Goal: Task Accomplishment & Management: Use online tool/utility

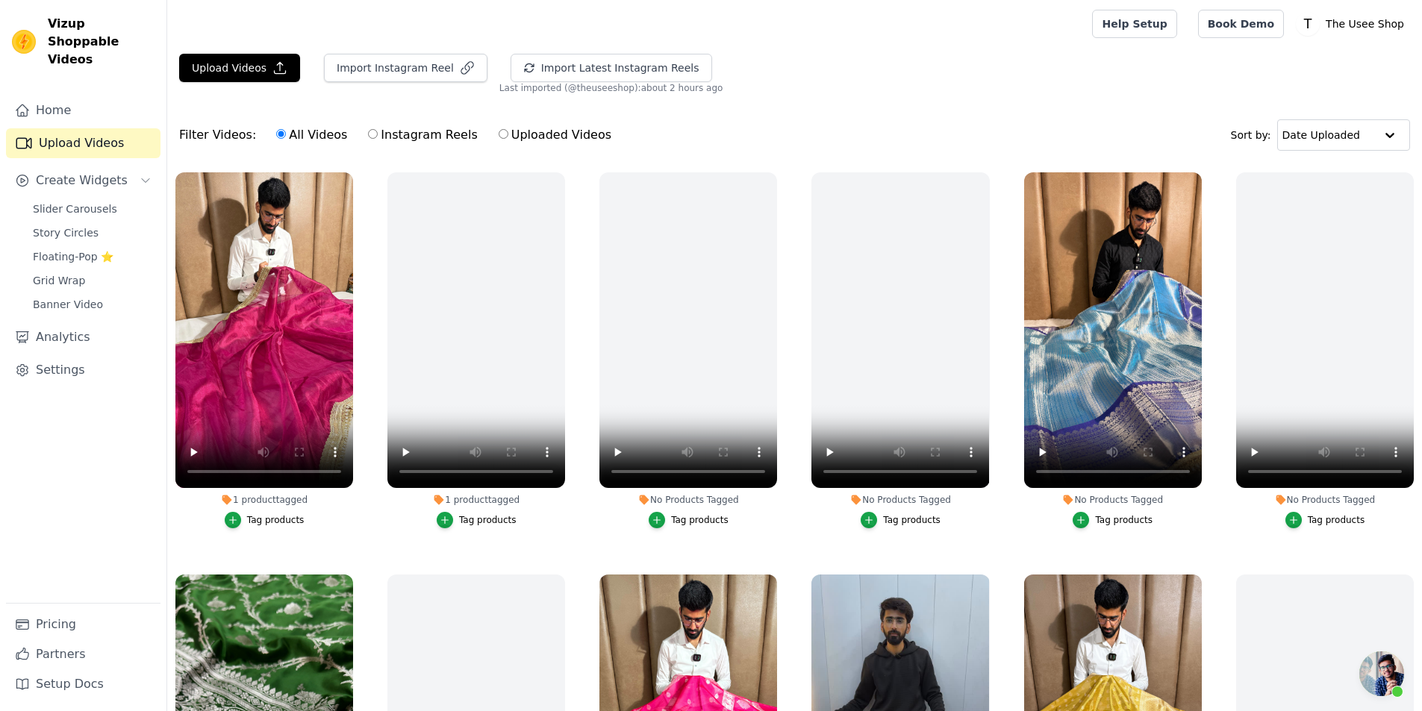
click at [283, 523] on div "Tag products" at bounding box center [275, 520] width 57 height 12
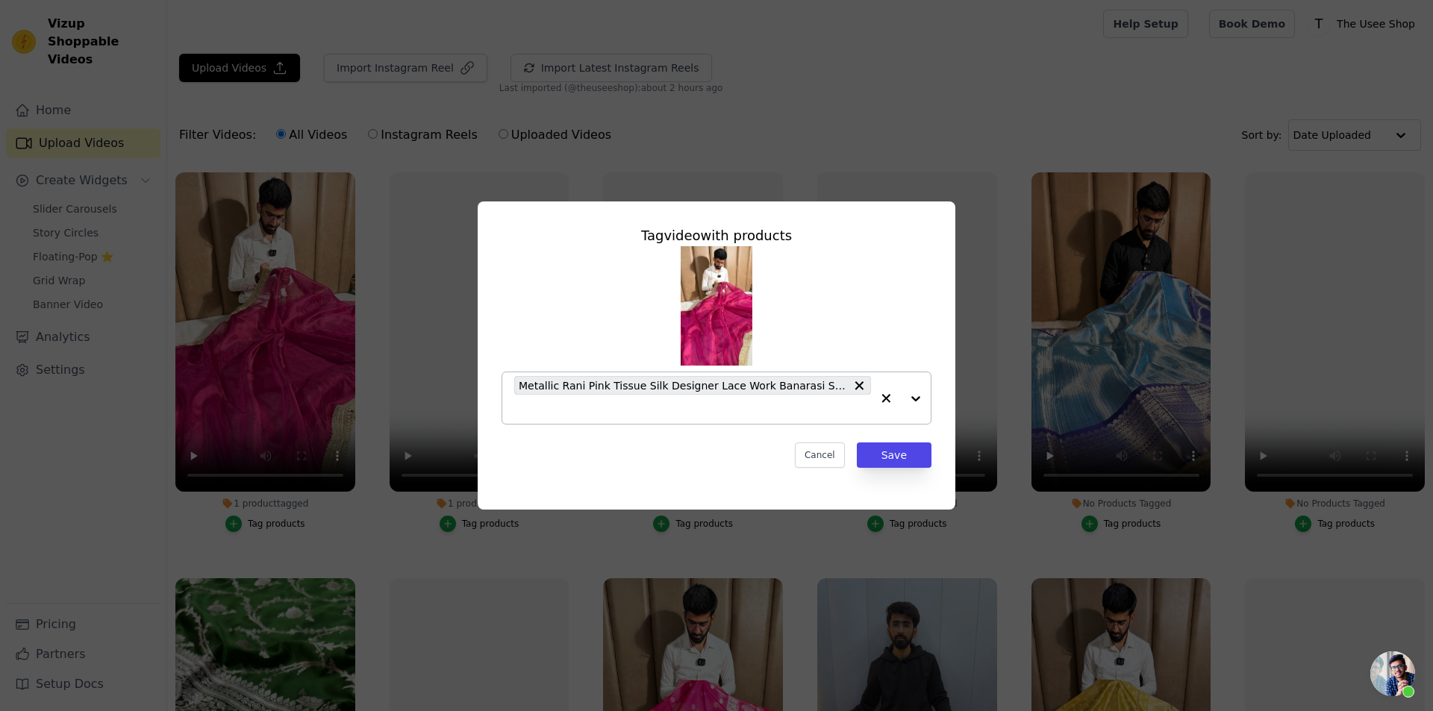
click at [678, 412] on input "1 product tagged Tag video with products Metallic Rani Pink Tissue Silk Designe…" at bounding box center [692, 409] width 357 height 14
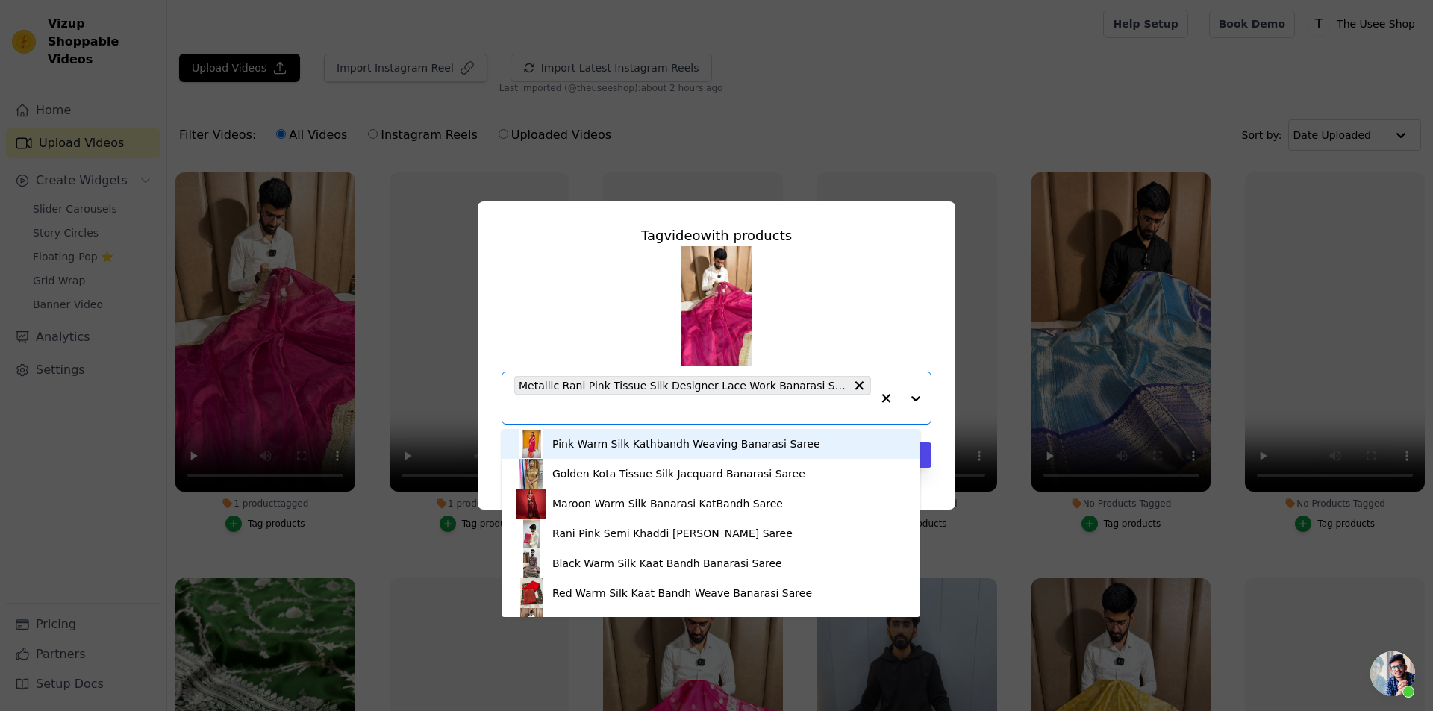
paste input "[URL][DOMAIN_NAME]"
type input "[URL][DOMAIN_NAME]"
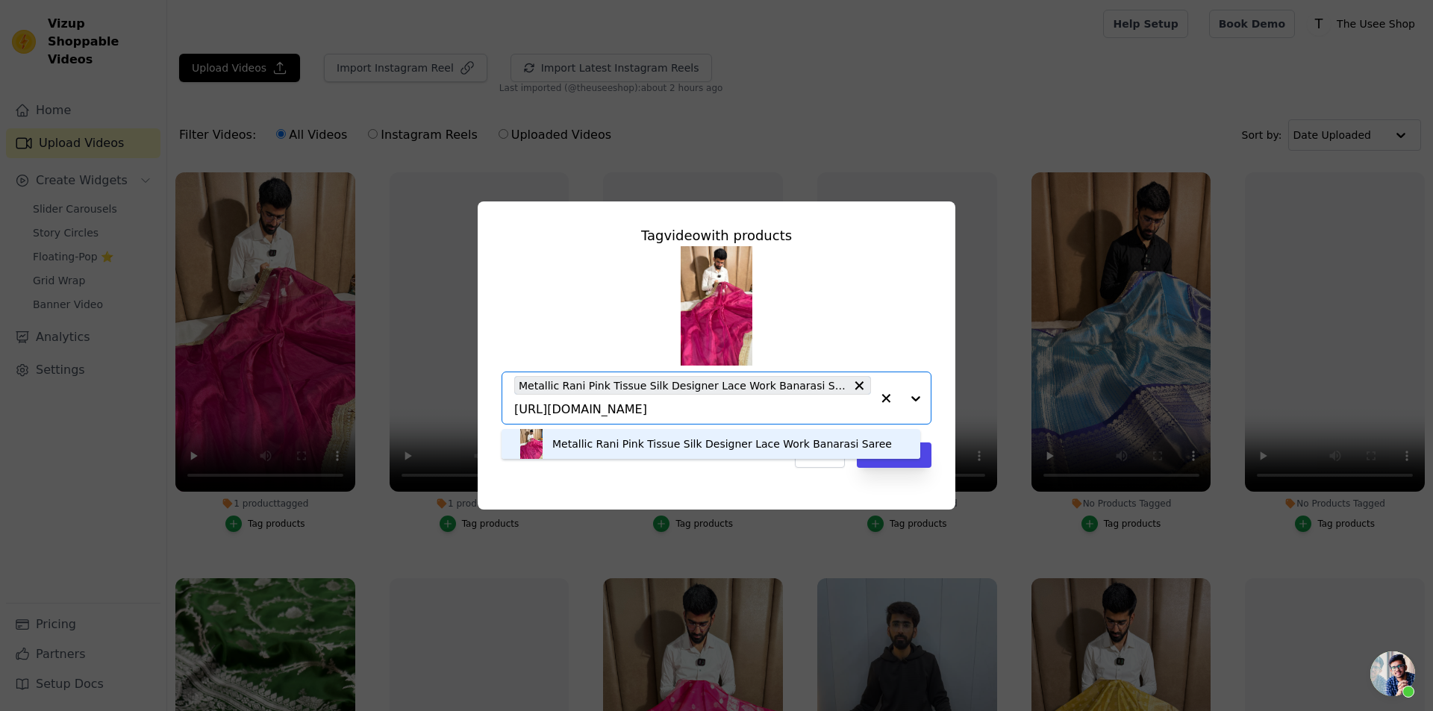
click at [636, 443] on div "Metallic Rani Pink Tissue Silk Designer Lace Work Banarasi Saree" at bounding box center [722, 444] width 340 height 15
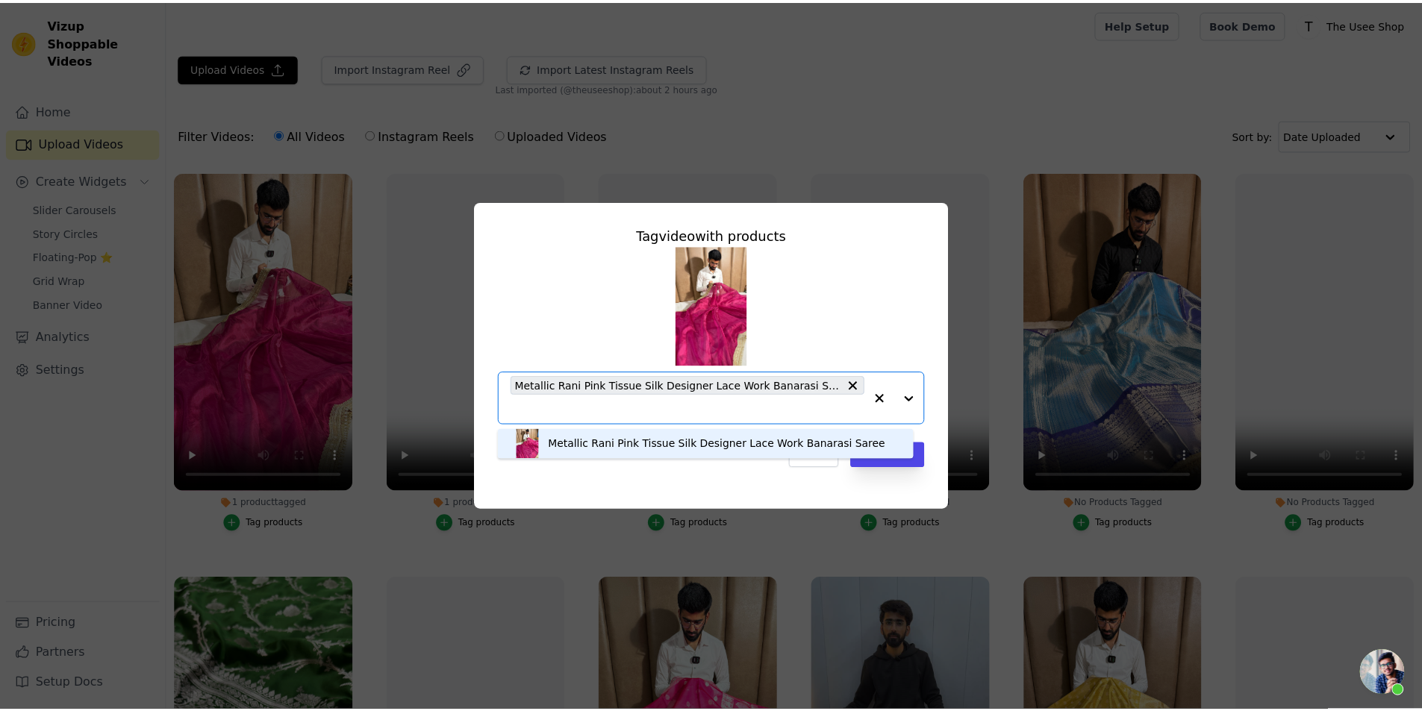
scroll to position [0, 0]
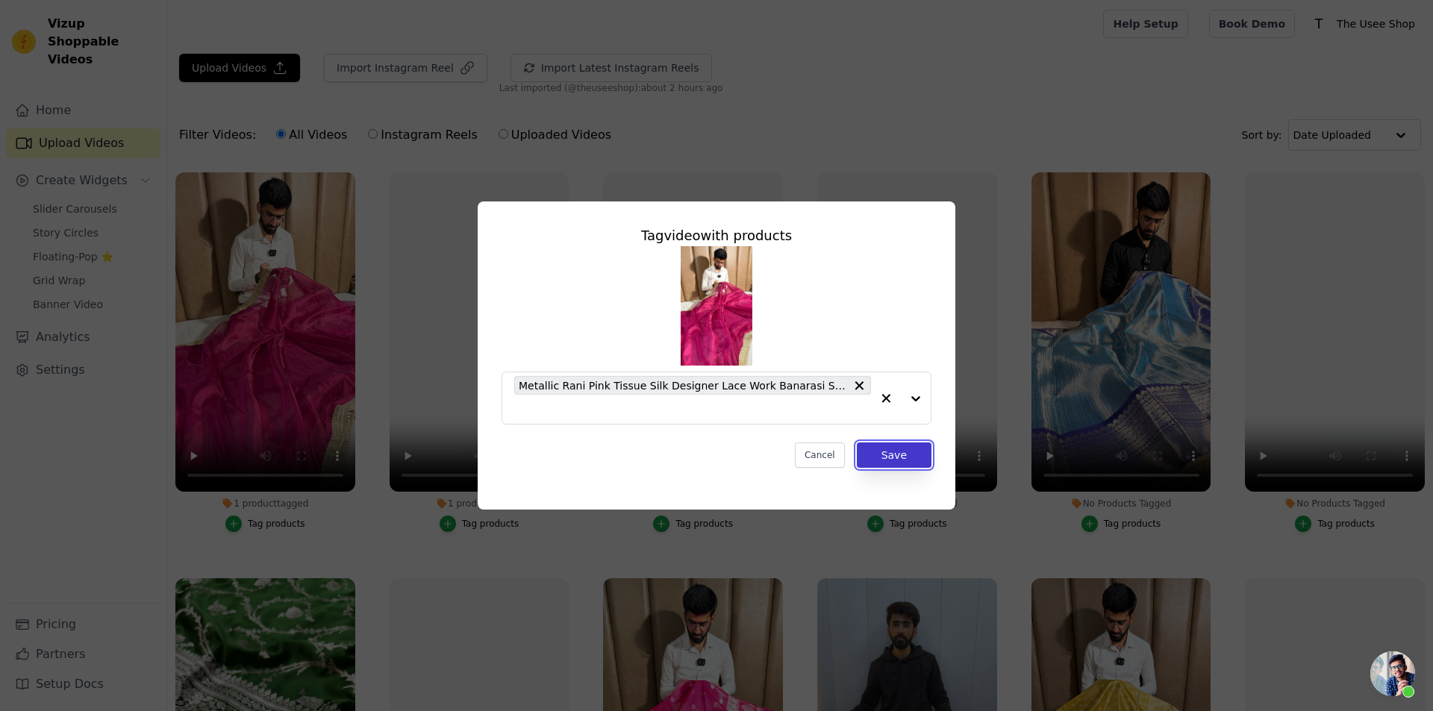
click at [894, 455] on button "Save" at bounding box center [894, 455] width 75 height 25
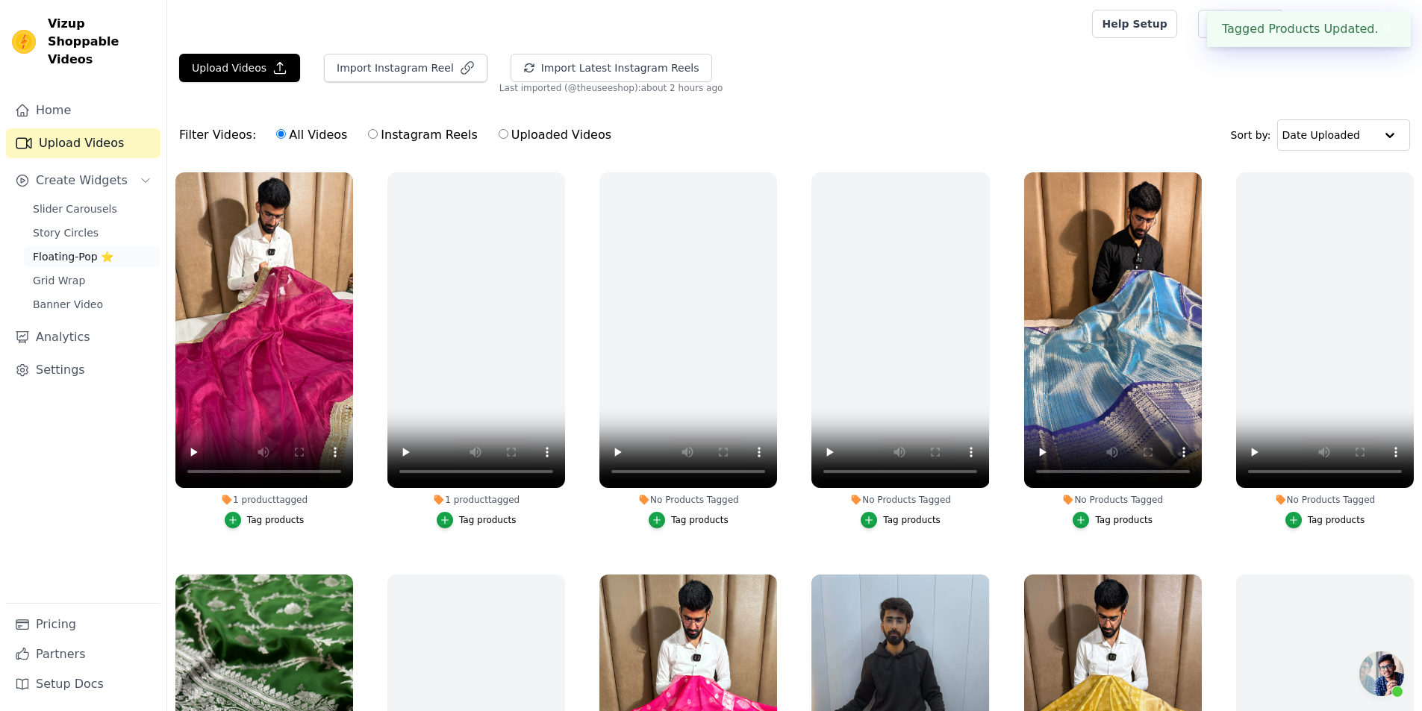
click at [96, 249] on span "Floating-Pop ⭐" at bounding box center [73, 256] width 81 height 15
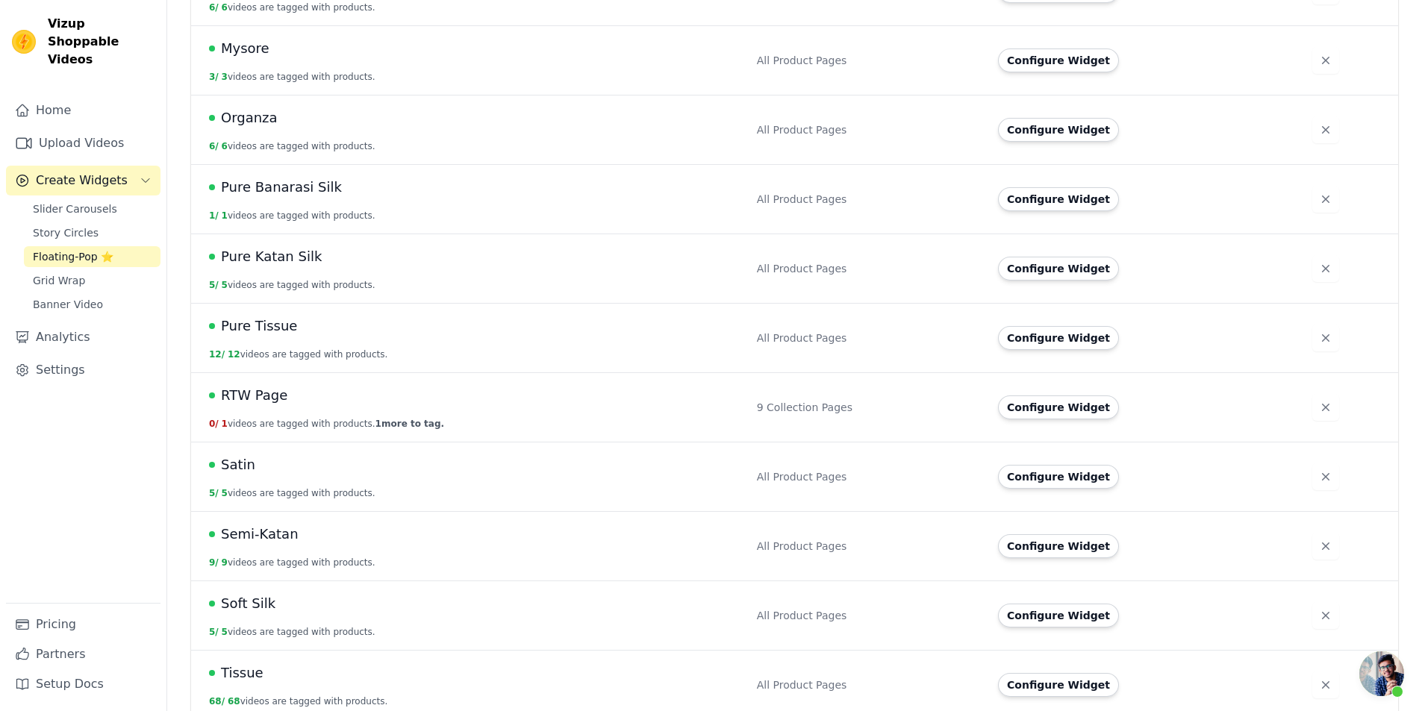
scroll to position [917, 0]
click at [1053, 608] on button "Configure Widget" at bounding box center [1058, 616] width 121 height 24
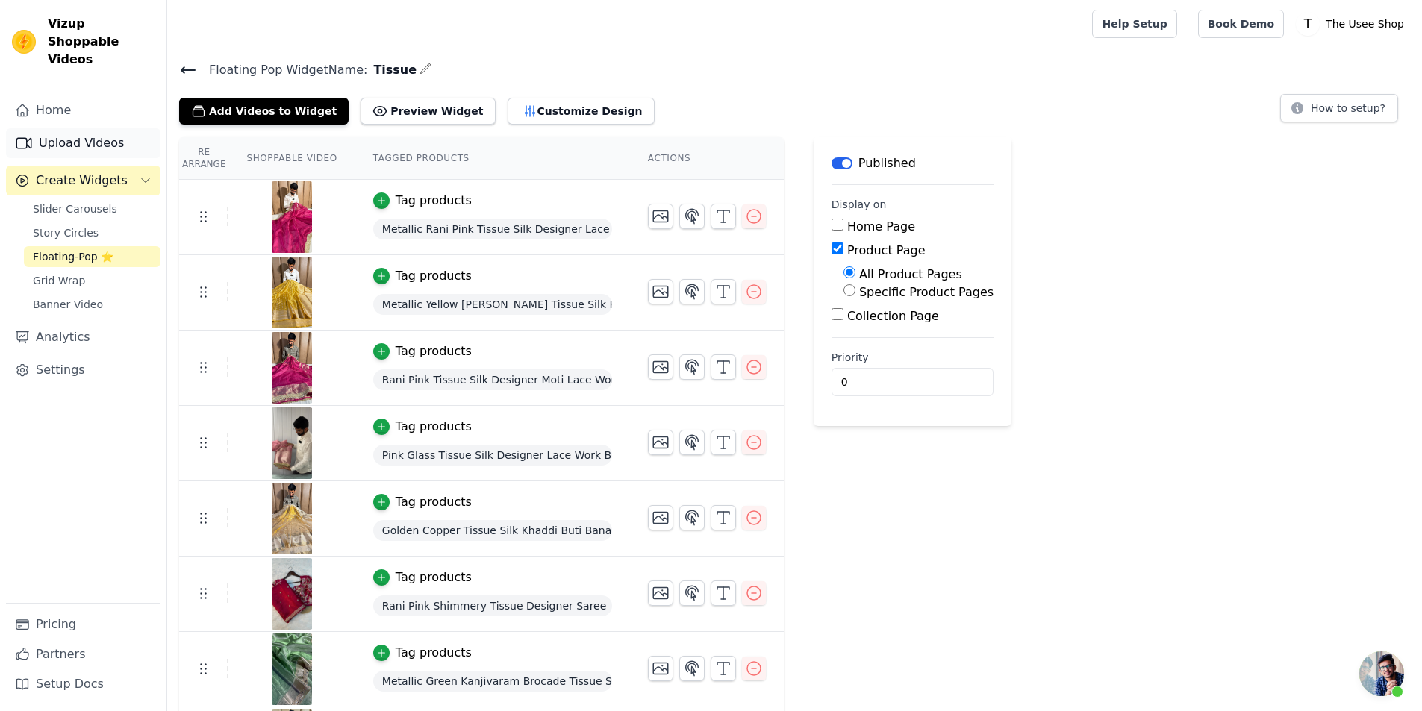
click at [75, 136] on link "Upload Videos" at bounding box center [83, 143] width 154 height 30
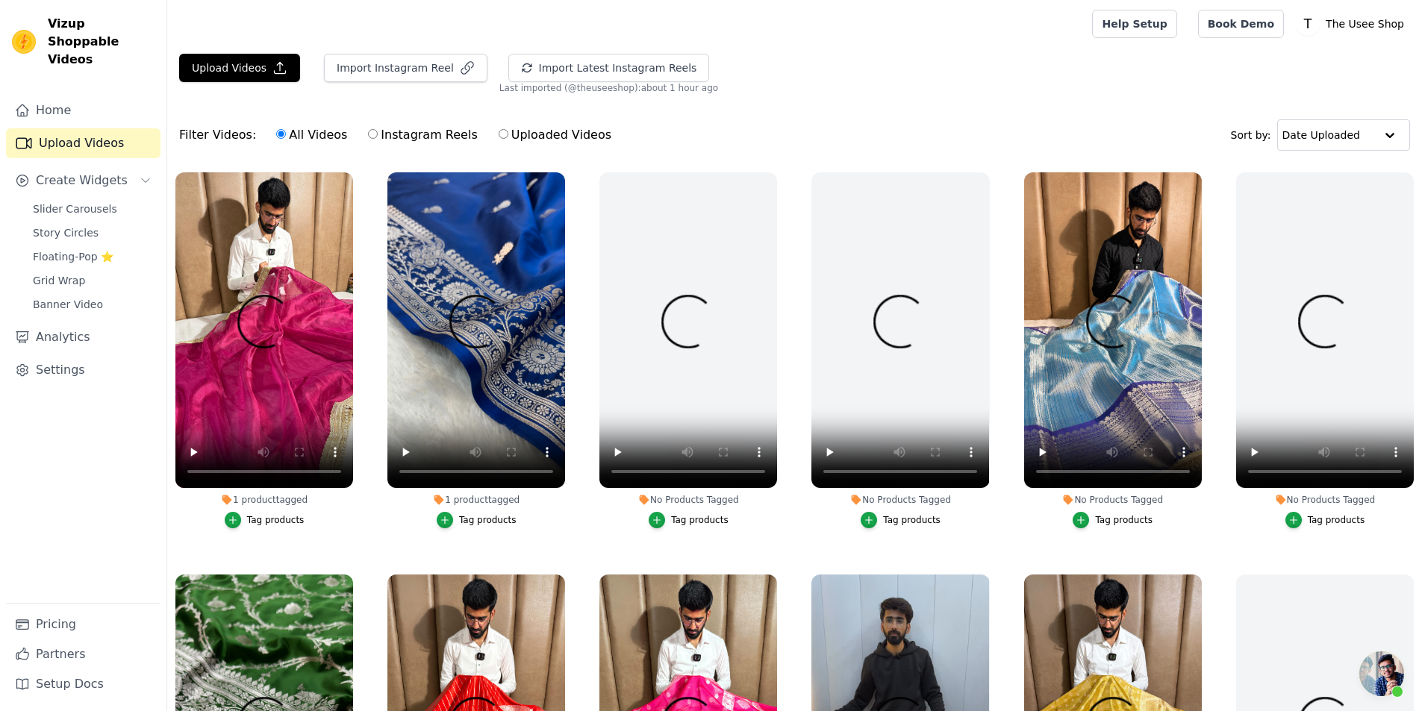
scroll to position [373, 0]
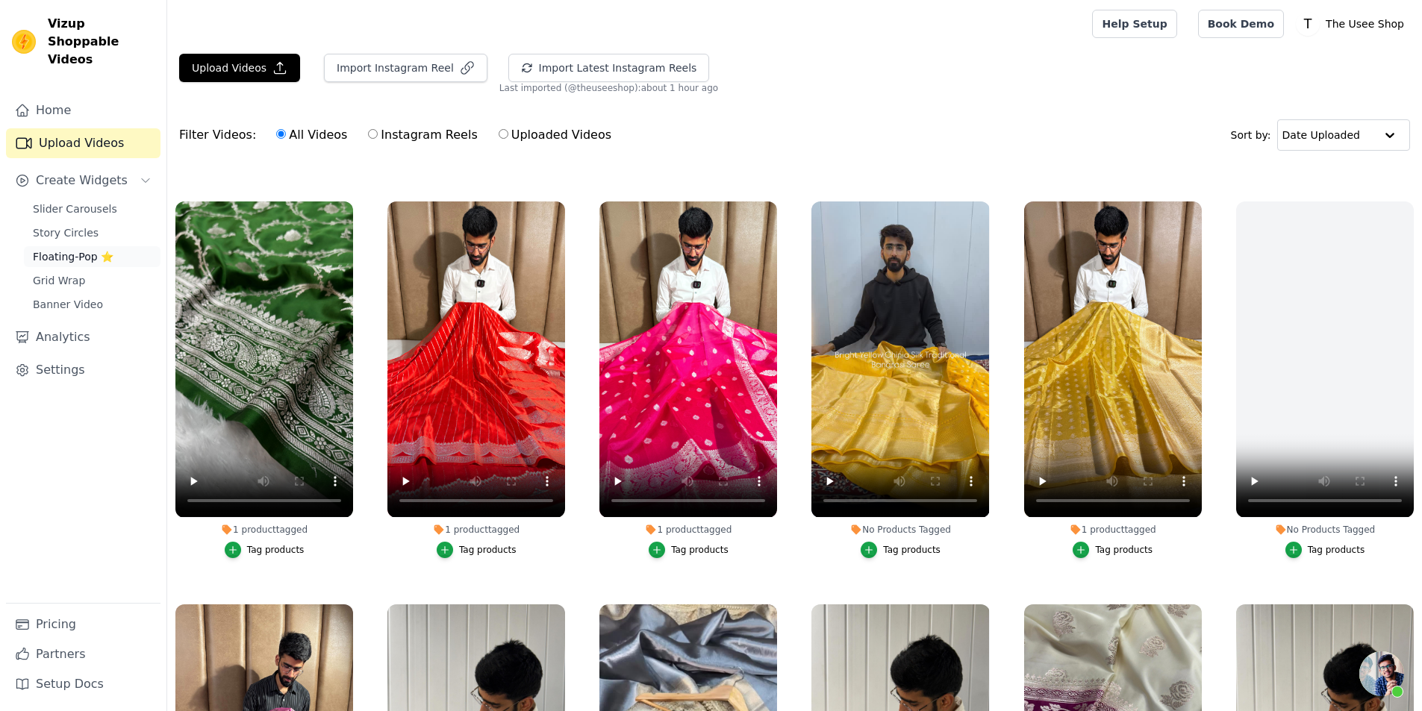
click at [64, 249] on span "Floating-Pop ⭐" at bounding box center [73, 256] width 81 height 15
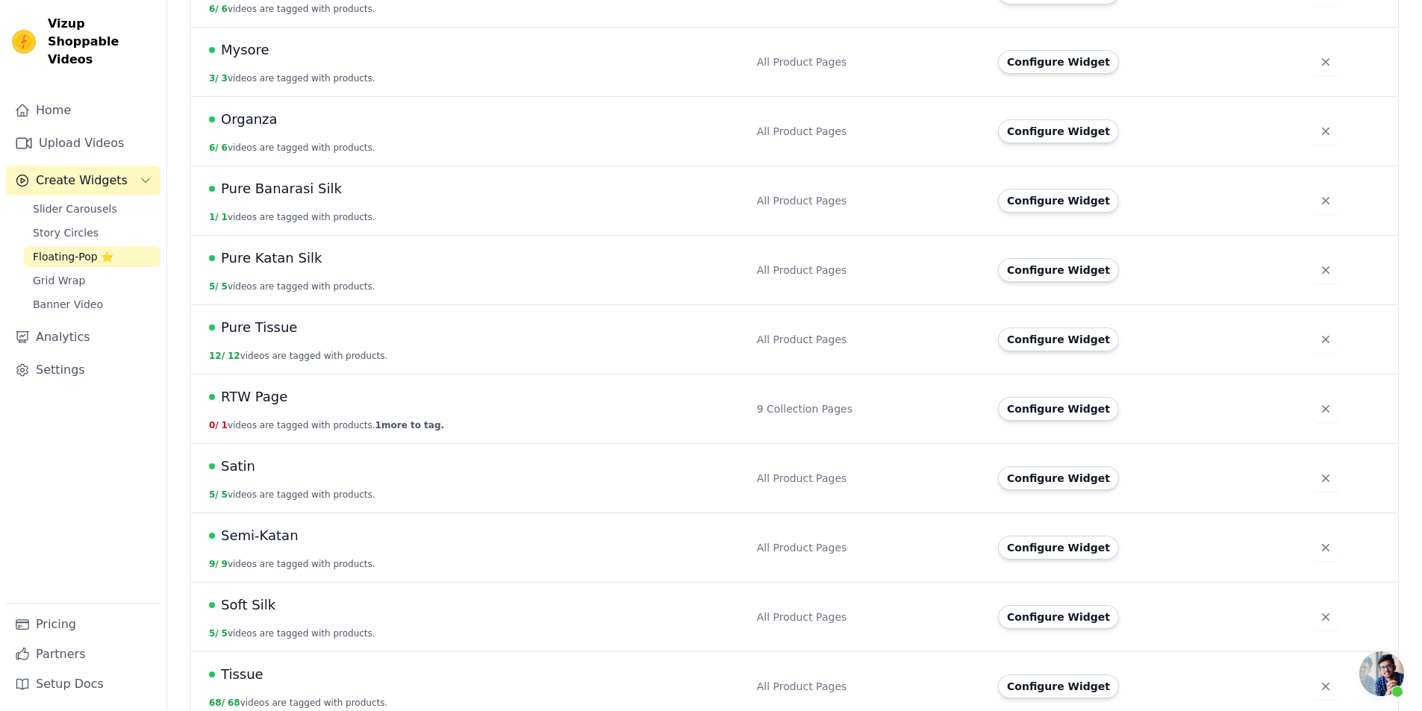
scroll to position [917, 0]
click at [1035, 469] on button "Configure Widget" at bounding box center [1058, 478] width 121 height 24
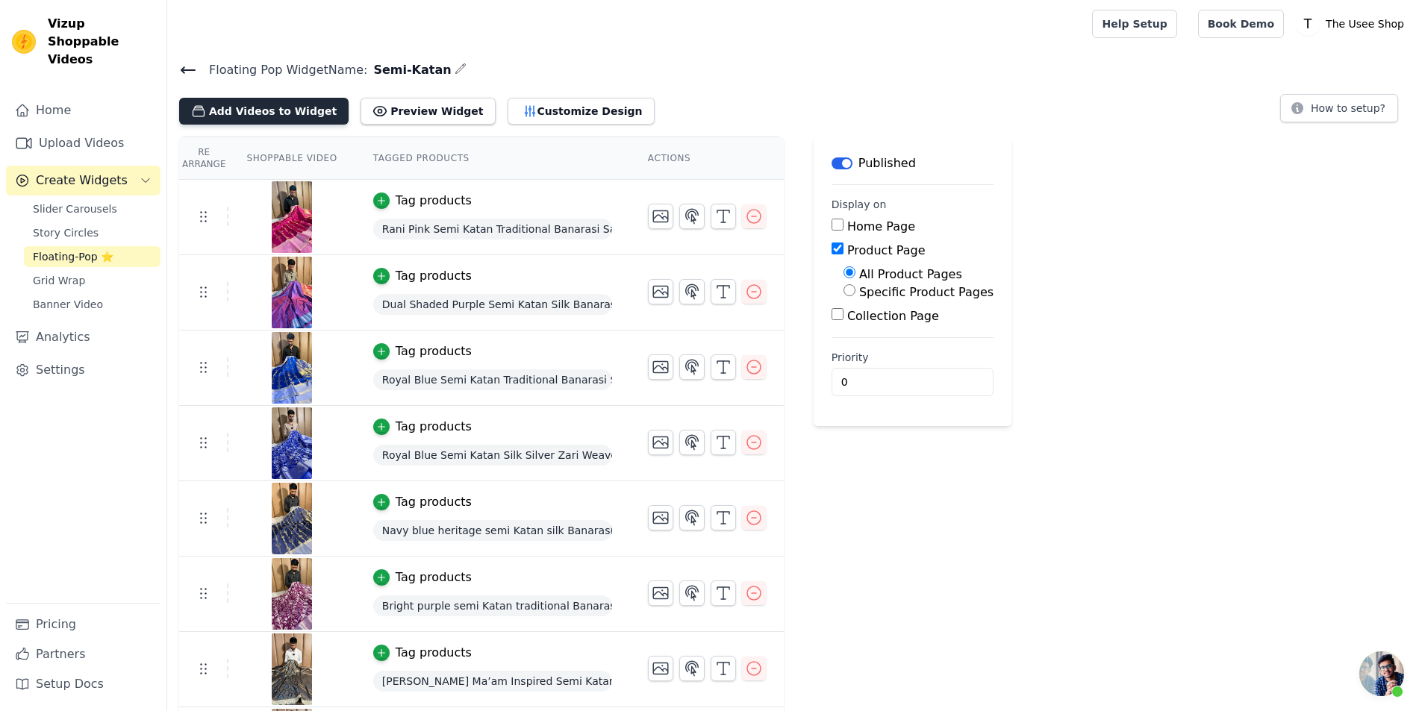
click at [272, 115] on button "Add Videos to Widget" at bounding box center [263, 111] width 169 height 27
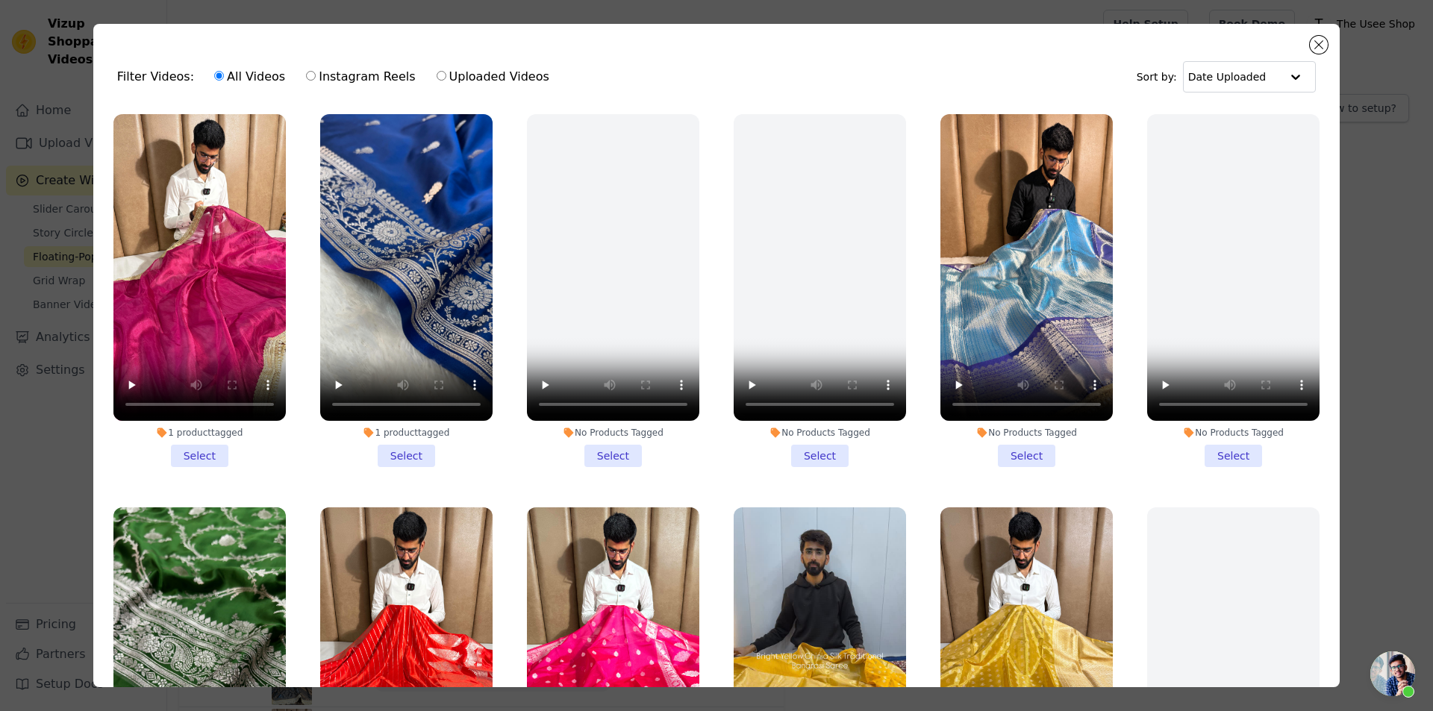
click at [194, 451] on li "1 product tagged Select" at bounding box center [199, 290] width 172 height 353
click at [0, 0] on input "1 product tagged Select" at bounding box center [0, 0] width 0 height 0
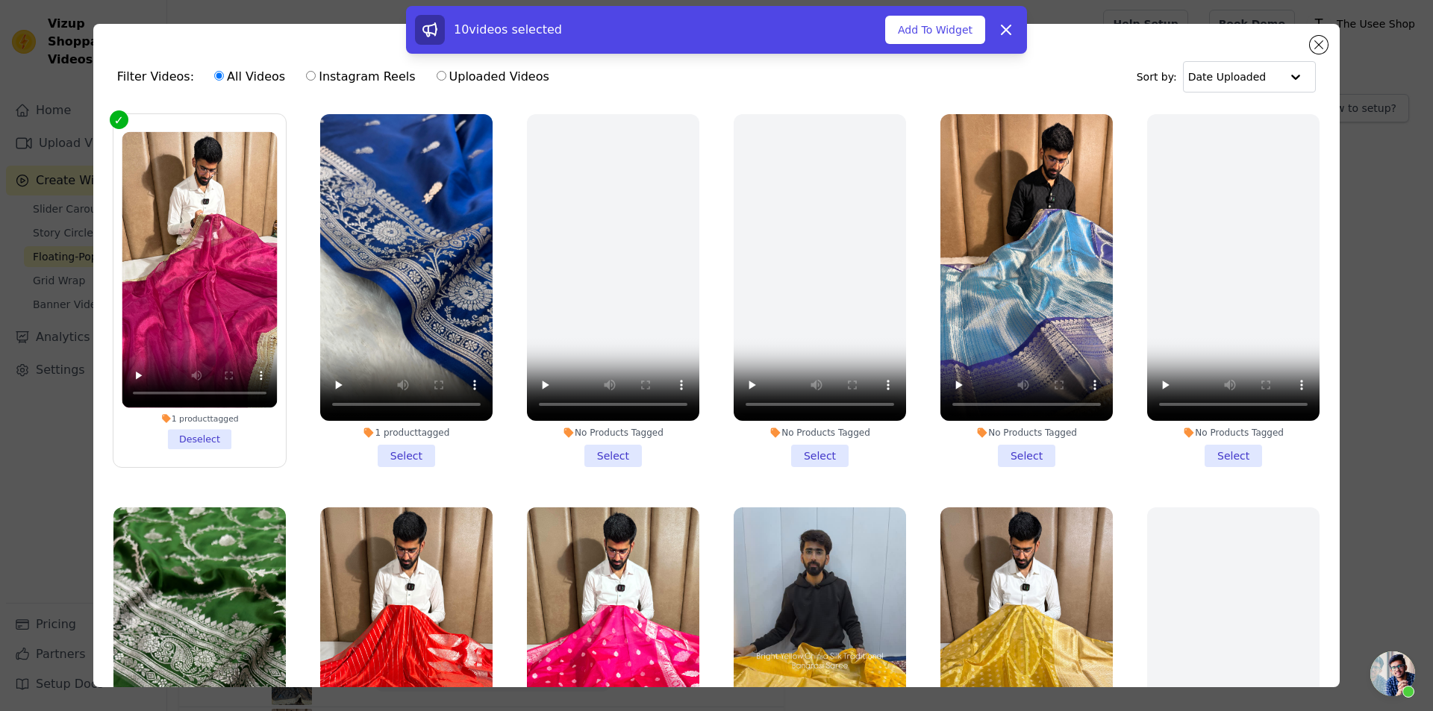
click at [1320, 52] on div "10 videos selected Add To Widget Dismiss" at bounding box center [716, 33] width 1433 height 54
click at [1320, 48] on div "10 videos selected Add To Widget Dismiss" at bounding box center [716, 33] width 1433 height 54
click at [1319, 44] on div "10 videos selected Add To Widget Dismiss" at bounding box center [716, 33] width 1433 height 54
click at [1004, 28] on icon at bounding box center [1005, 29] width 9 height 9
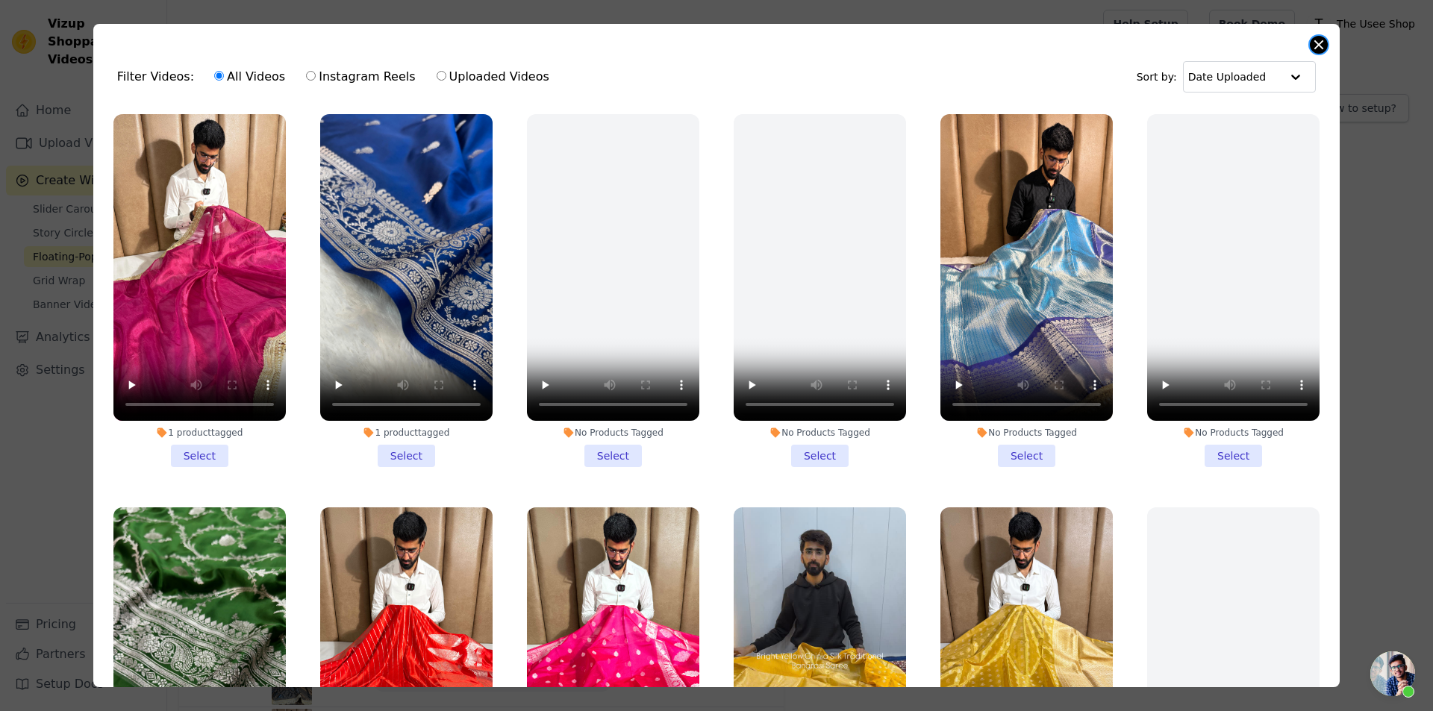
click at [1314, 37] on button "Close modal" at bounding box center [1319, 45] width 18 height 18
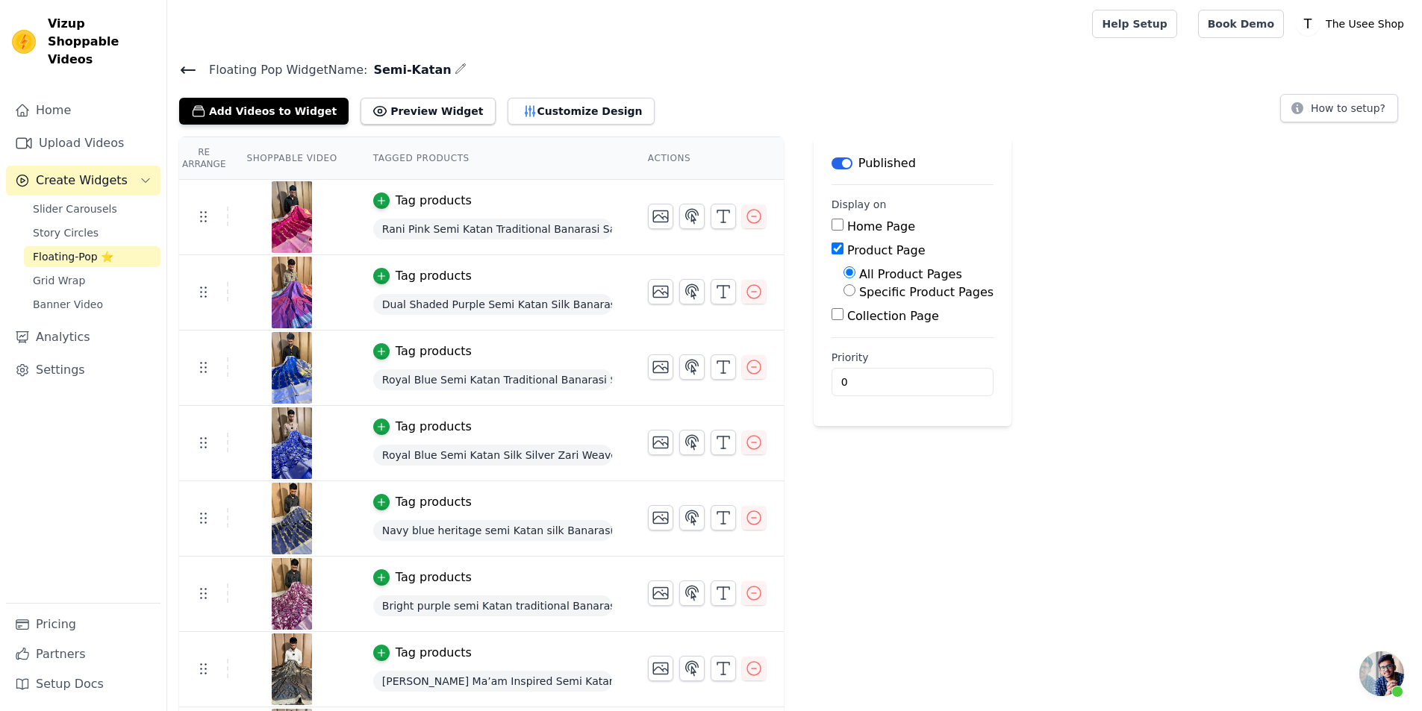
click at [184, 67] on icon at bounding box center [187, 70] width 13 height 6
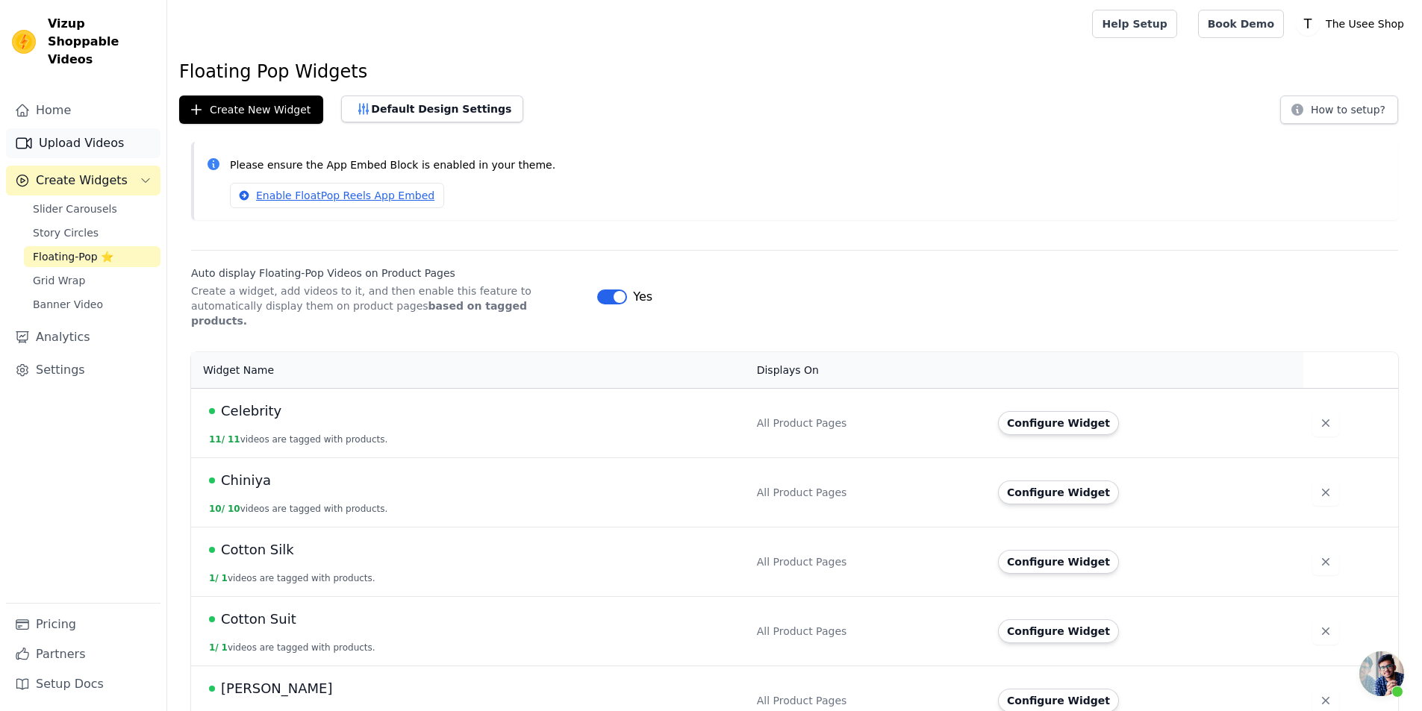
click at [66, 128] on link "Upload Videos" at bounding box center [83, 143] width 154 height 30
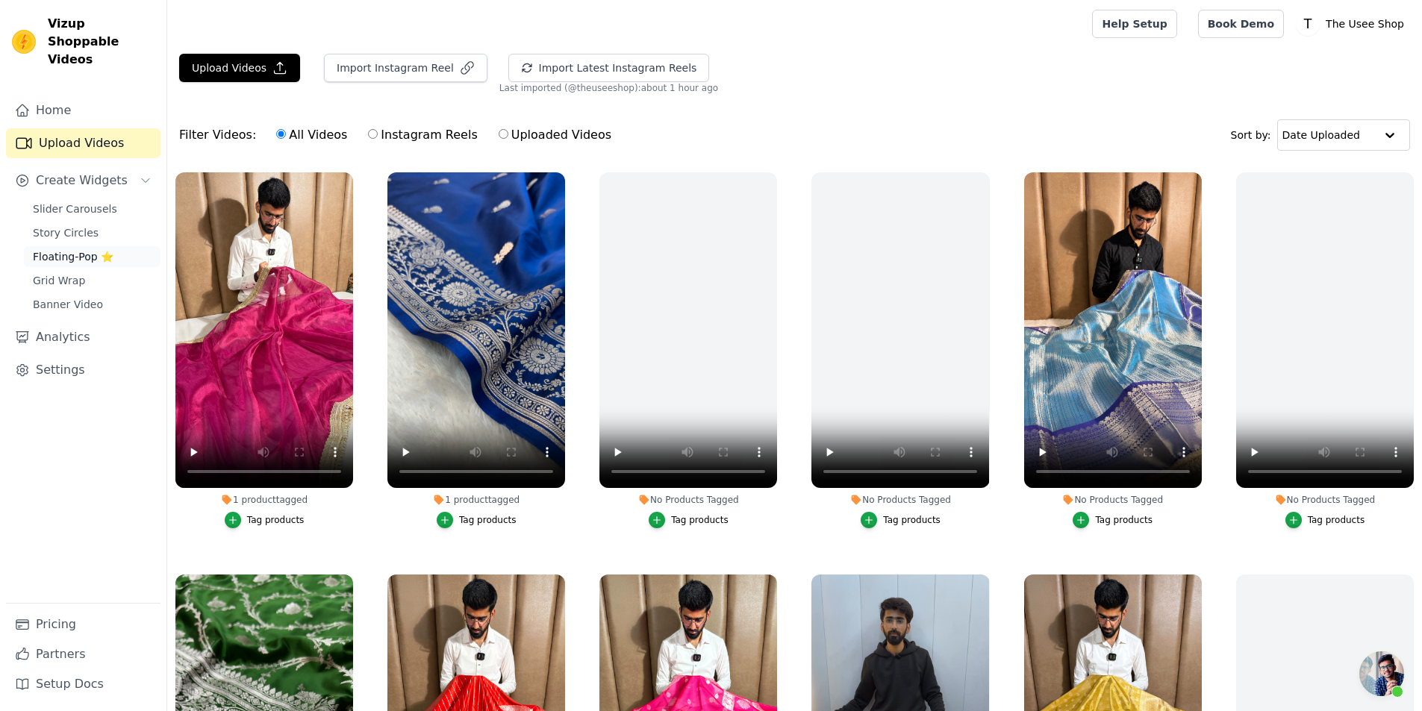
click at [94, 249] on span "Floating-Pop ⭐" at bounding box center [73, 256] width 81 height 15
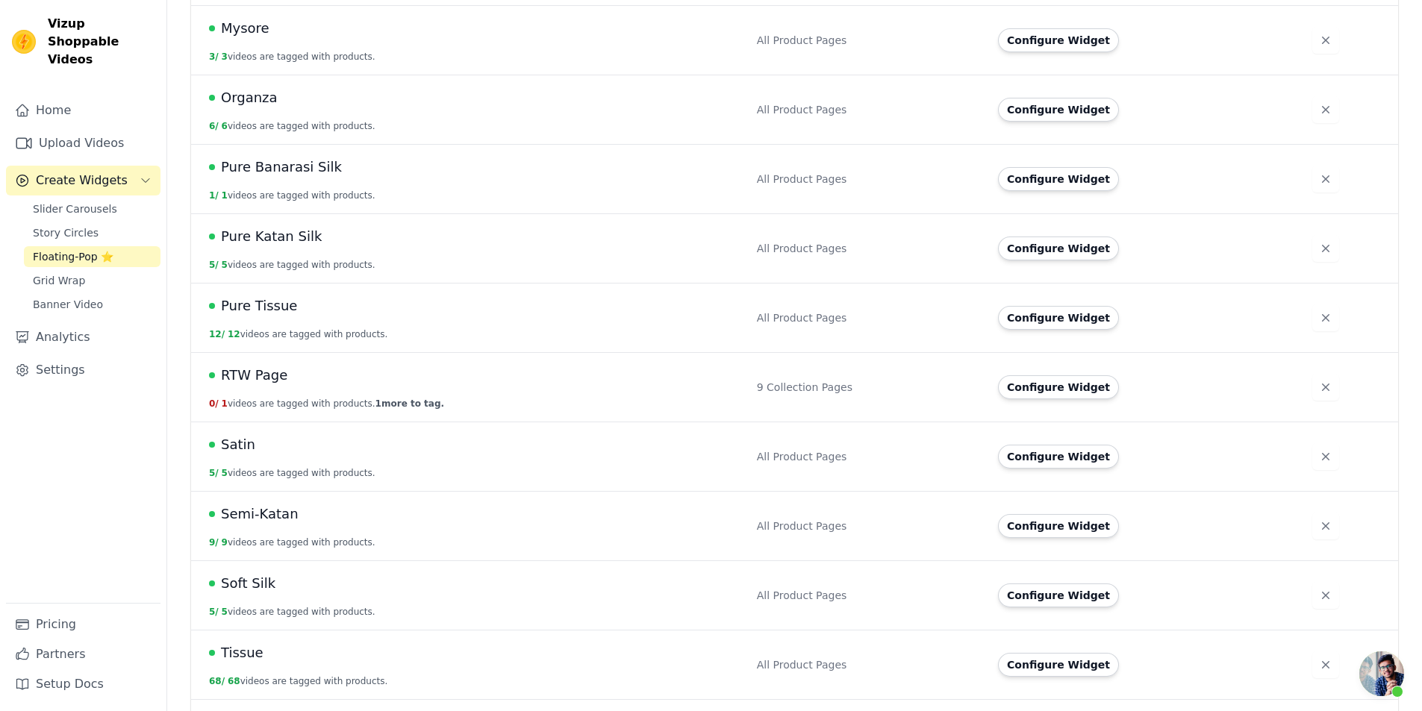
scroll to position [917, 0]
